Goal: Task Accomplishment & Management: Manage account settings

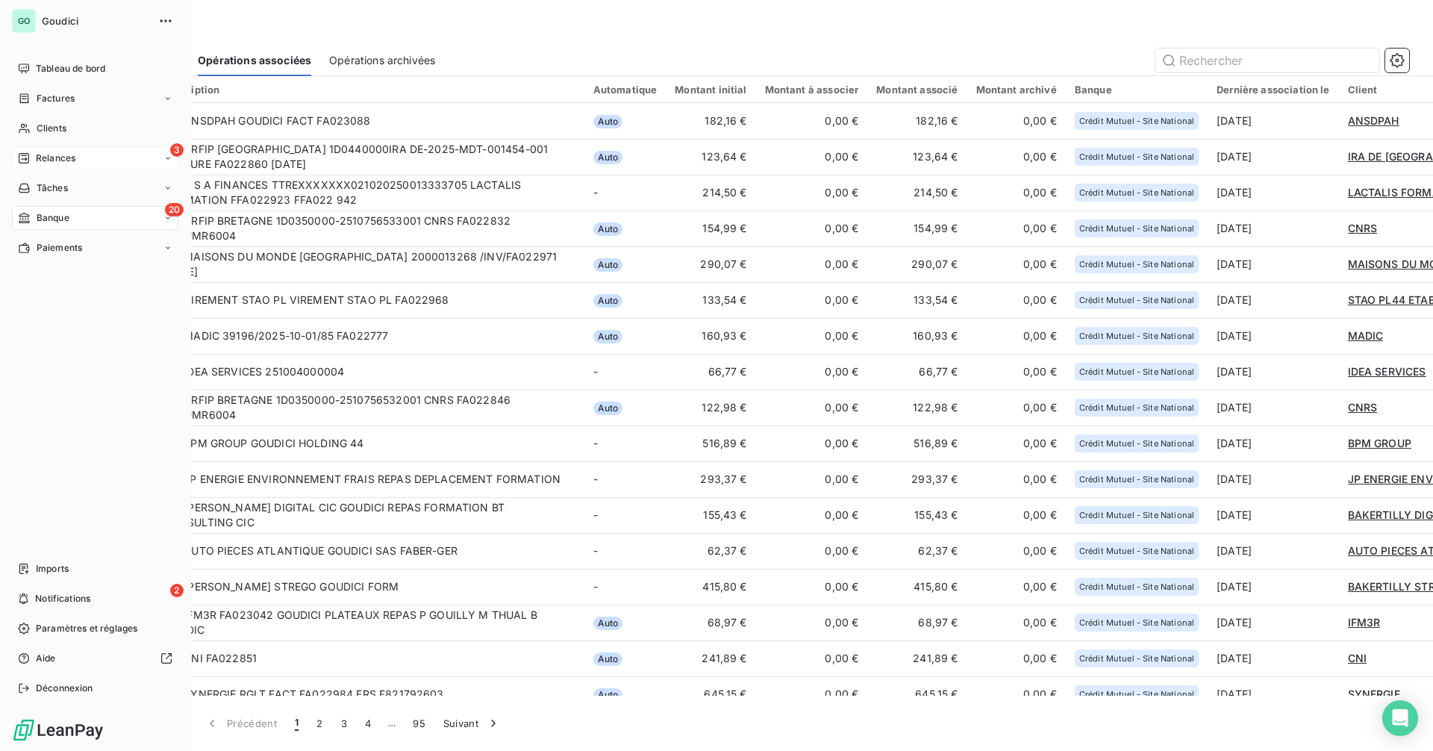
click at [89, 155] on div "3 Relances" at bounding box center [95, 158] width 166 height 24
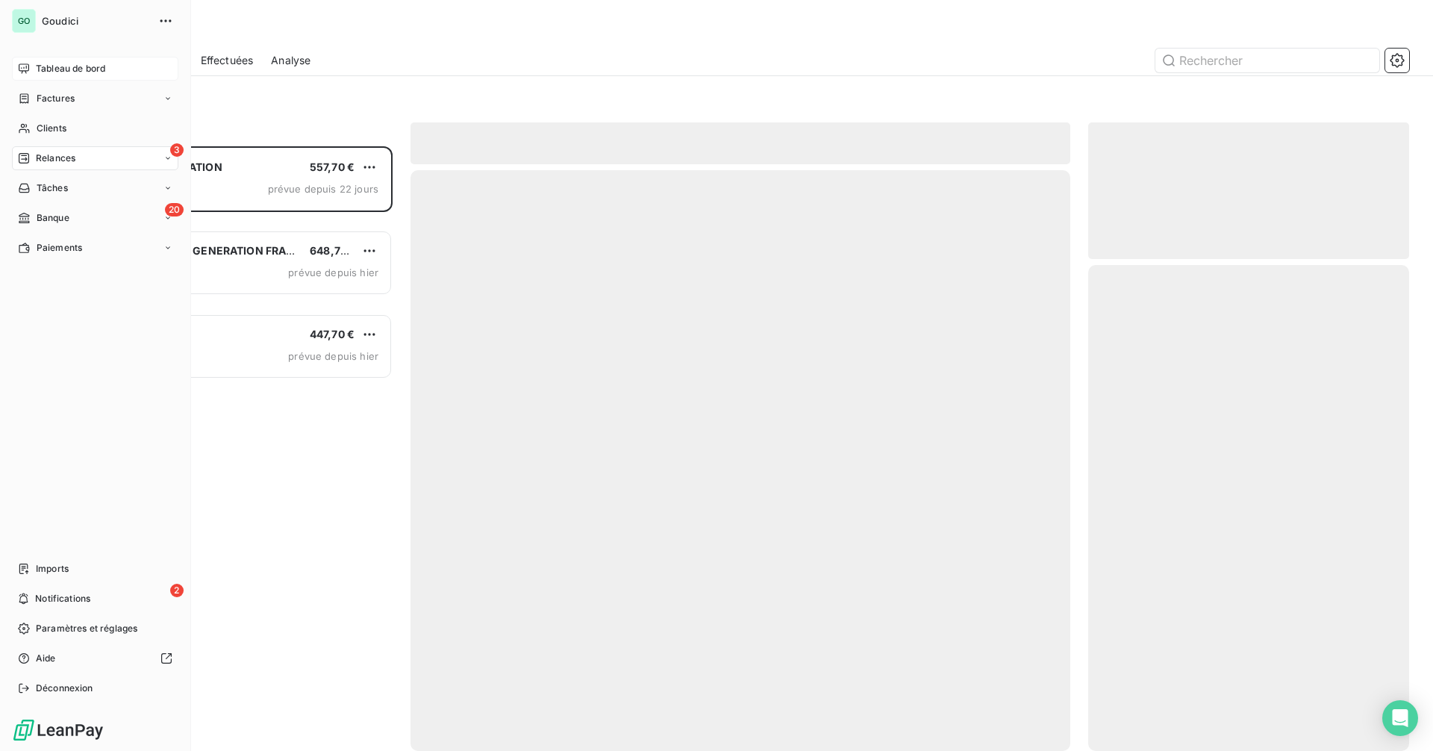
scroll to position [593, 310]
click at [79, 66] on span "Tableau de bord" at bounding box center [70, 68] width 69 height 13
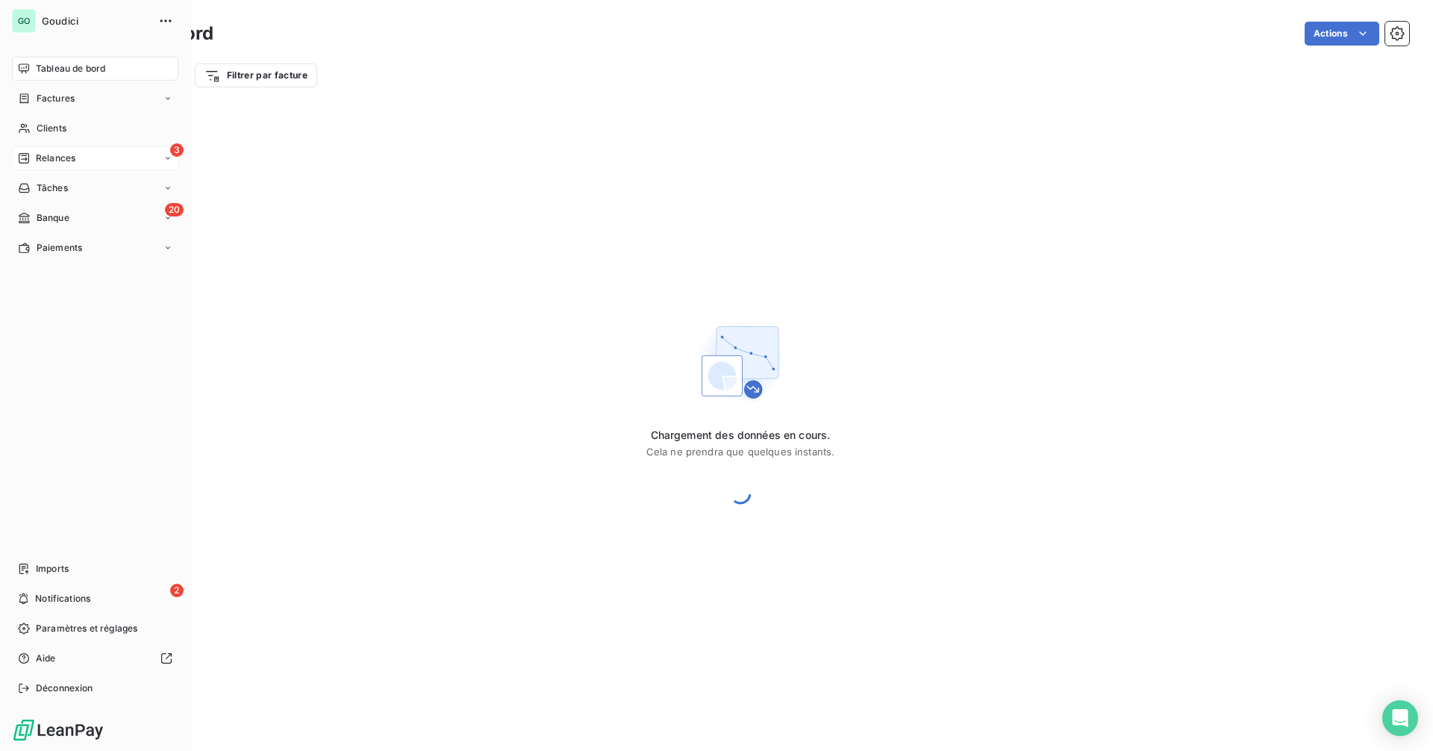
click at [59, 158] on span "Relances" at bounding box center [56, 158] width 40 height 13
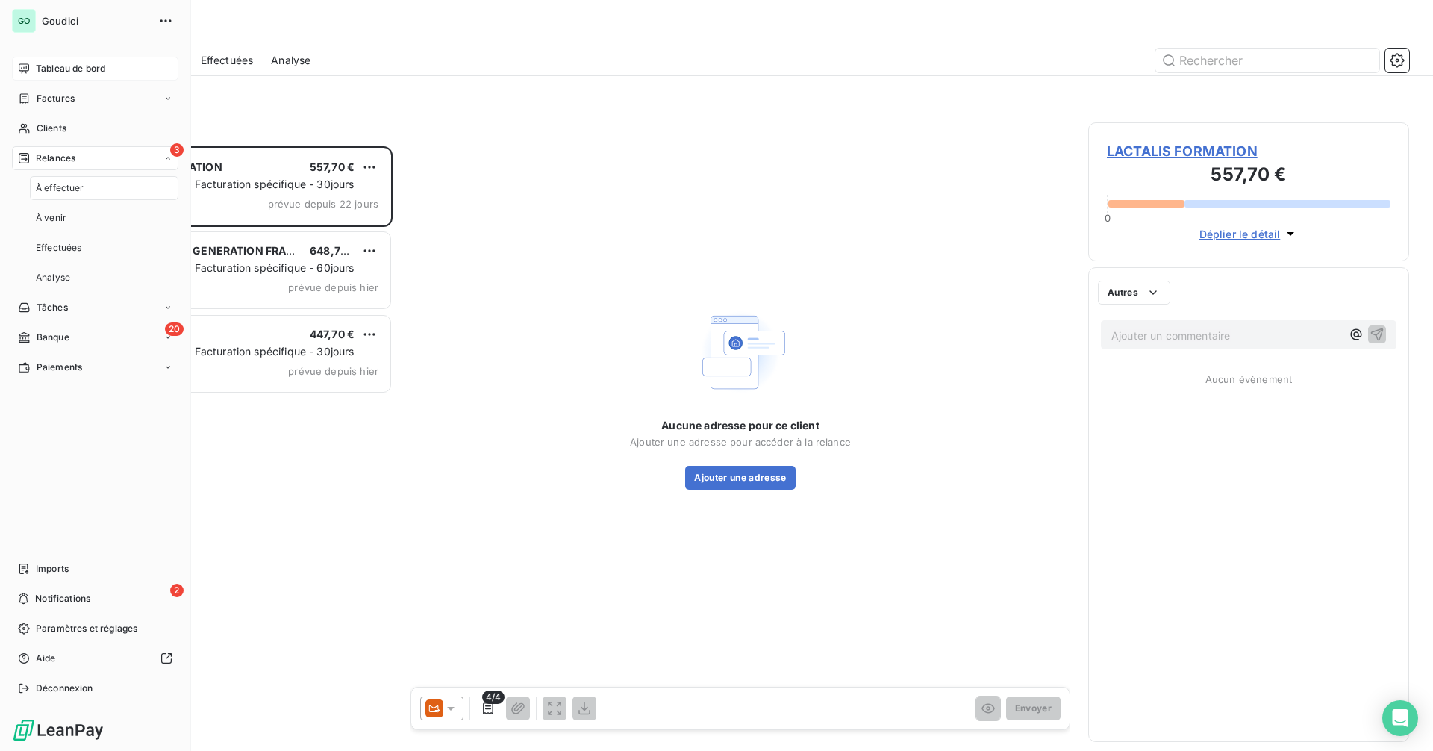
scroll to position [593, 310]
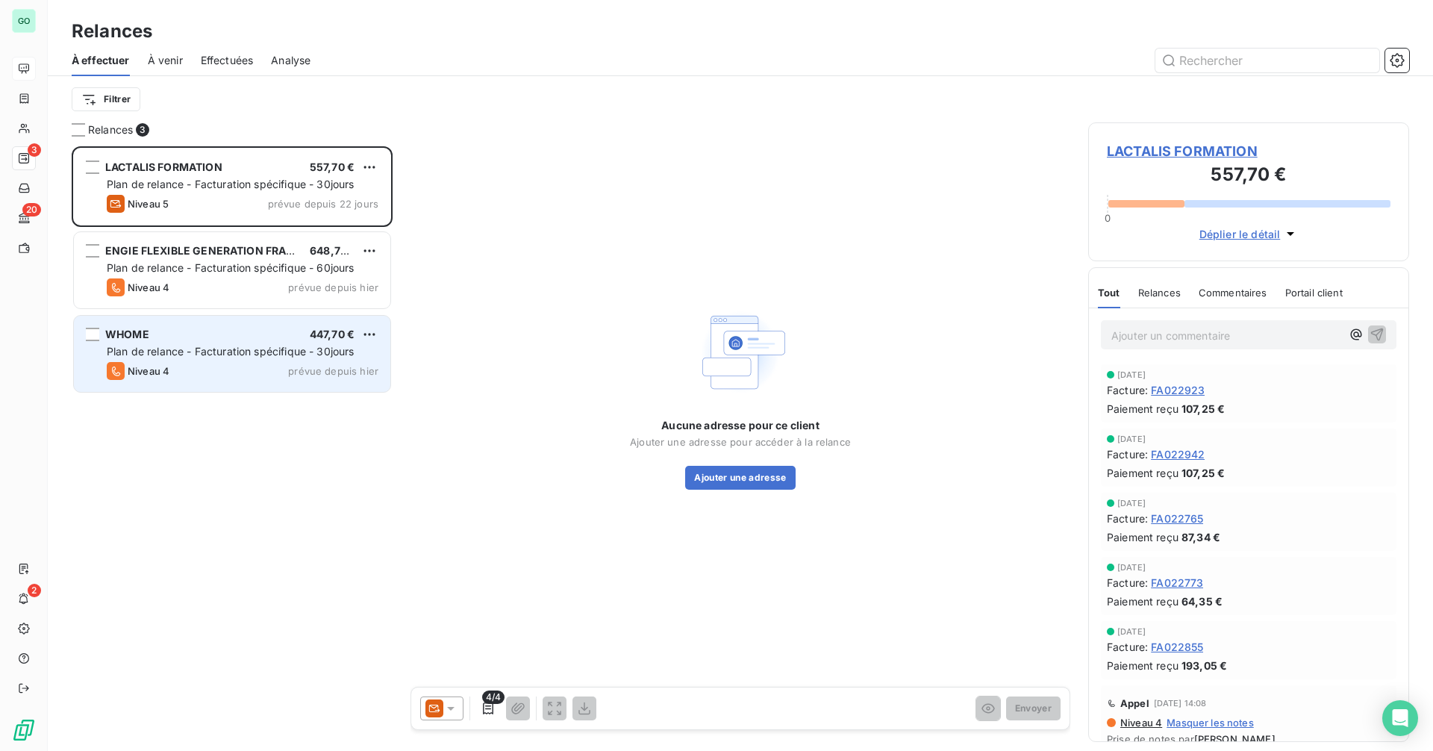
click at [284, 362] on div "Niveau 4 prévue depuis hier" at bounding box center [243, 371] width 272 height 18
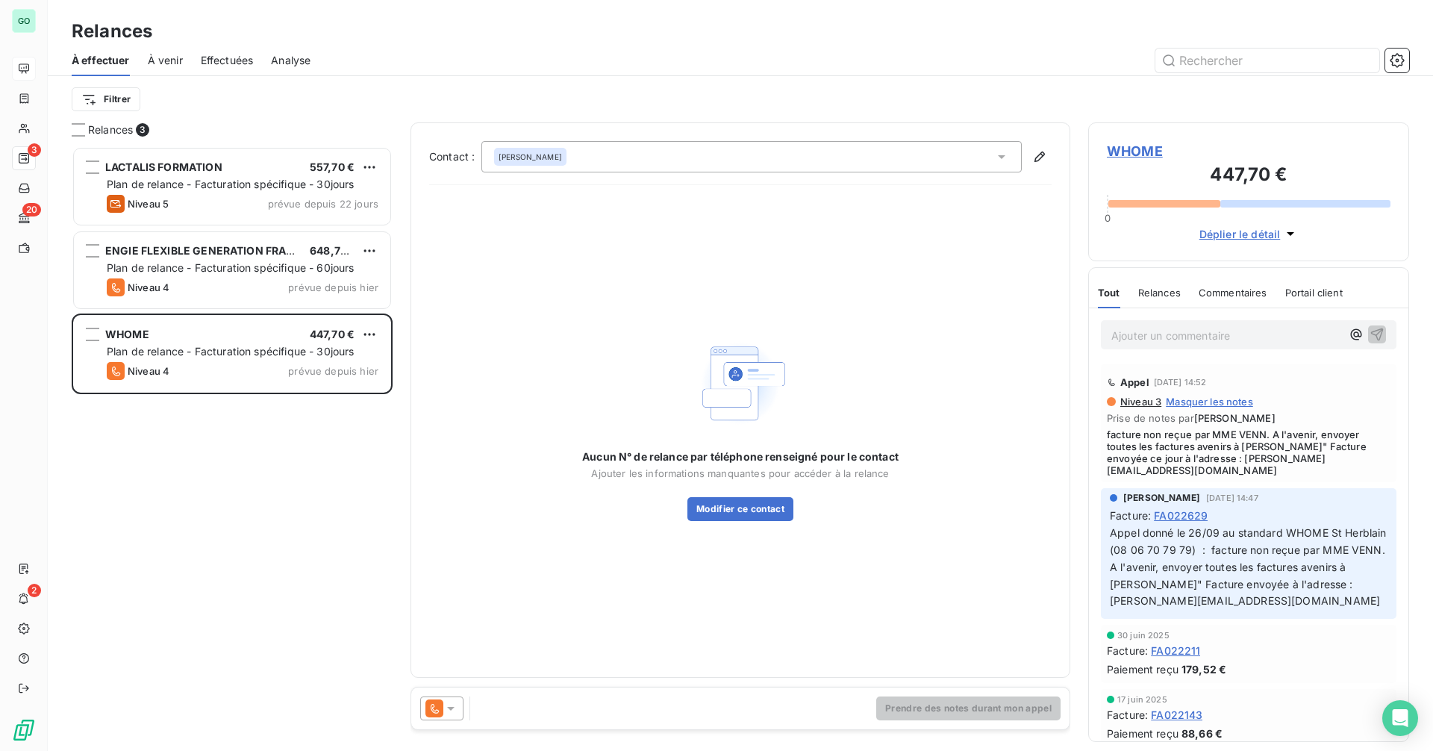
click at [237, 62] on span "Effectuées" at bounding box center [227, 60] width 53 height 15
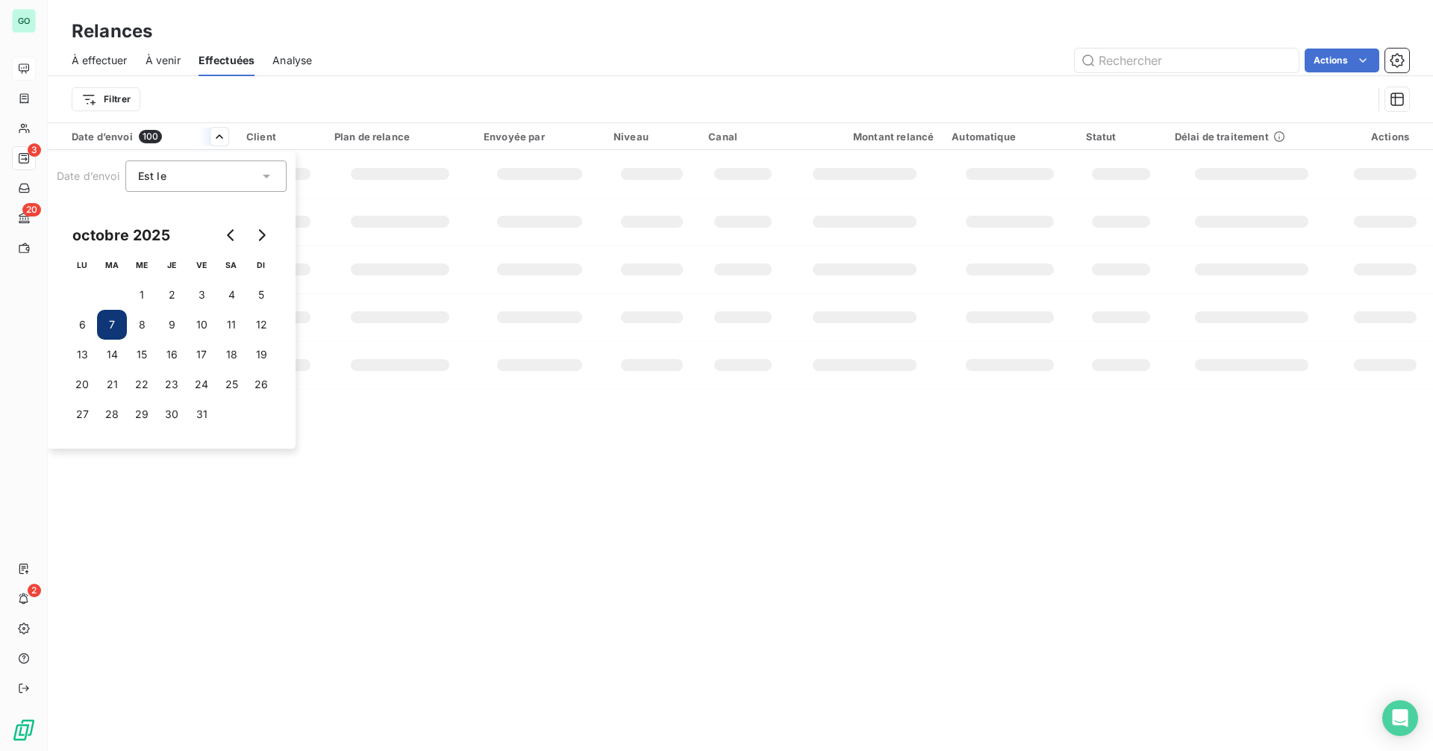
click at [424, 81] on html "GO 3 20 2 Relances À effectuer À venir Effectuées Analyse Actions Filtrer Date …" at bounding box center [716, 375] width 1433 height 751
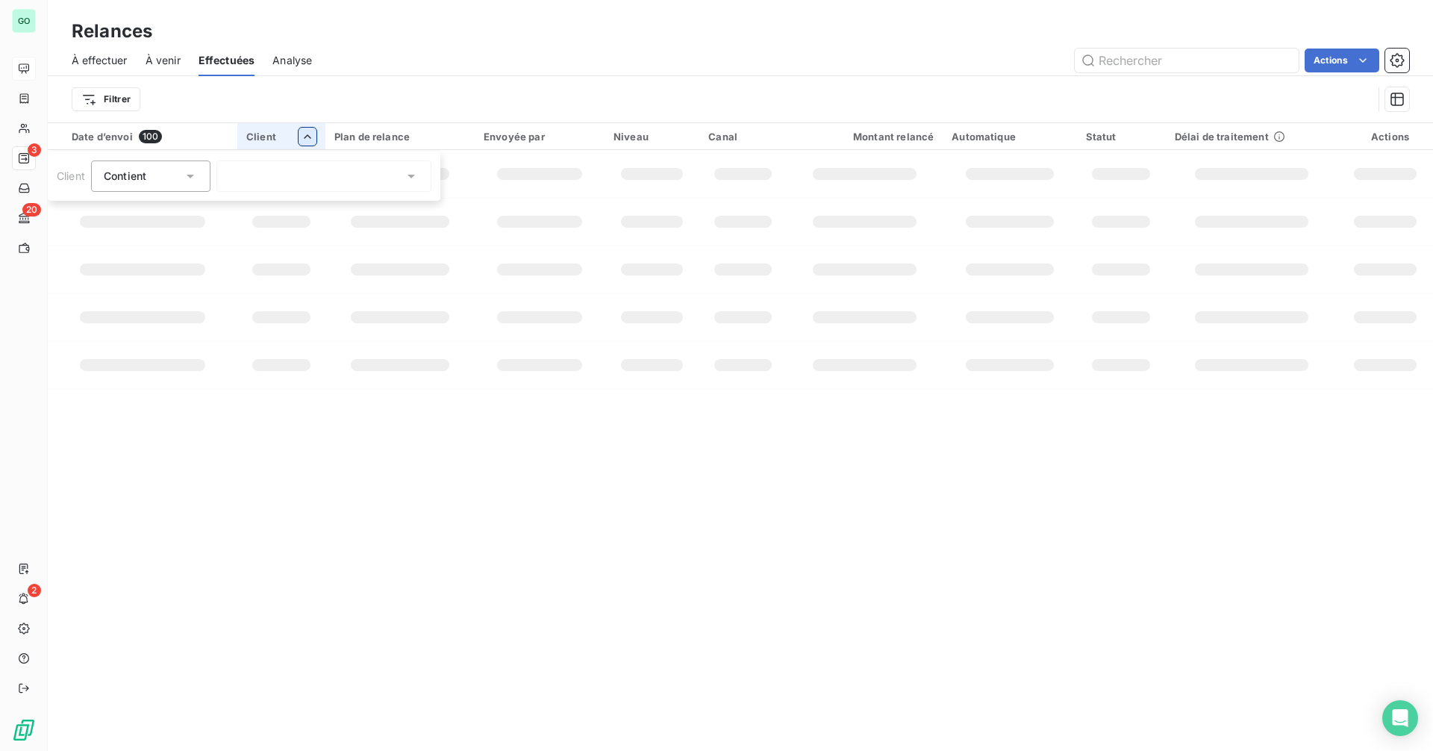
click at [296, 135] on html "GO 3 20 2 Relances À effectuer À venir Effectuées Analyse Actions Filtrer Date …" at bounding box center [716, 375] width 1433 height 751
click at [455, 96] on html "GO 3 20 2 Relances À effectuer À venir Effectuées Analyse Actions Filtrer Date …" at bounding box center [716, 375] width 1433 height 751
click at [416, 181] on div at bounding box center [358, 175] width 215 height 31
click at [484, 99] on html "GO 3 20 2 Relances À effectuer À venir Effectuées Analyse Actions Filtrer Date …" at bounding box center [716, 375] width 1433 height 751
